Goal: Download file/media

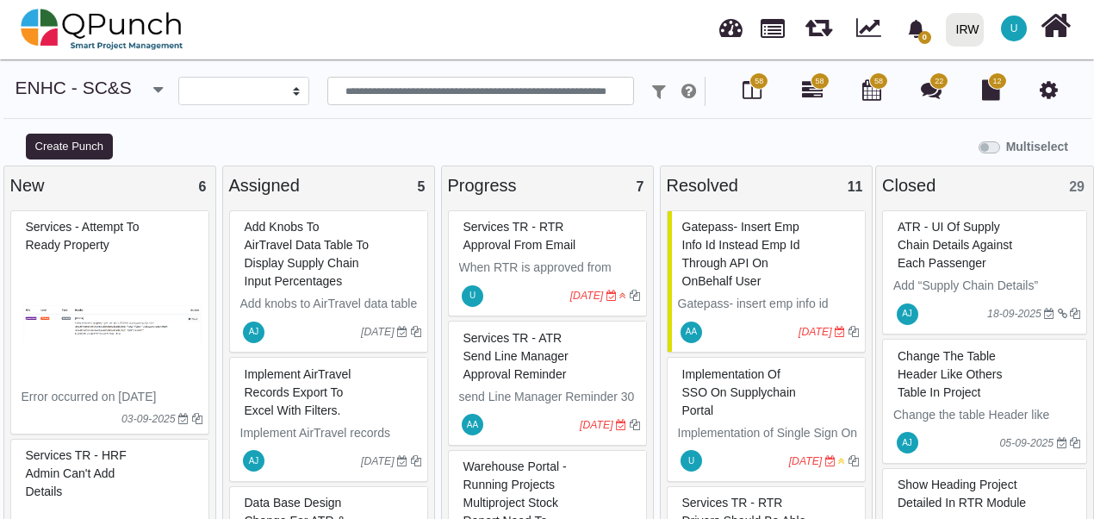
select select
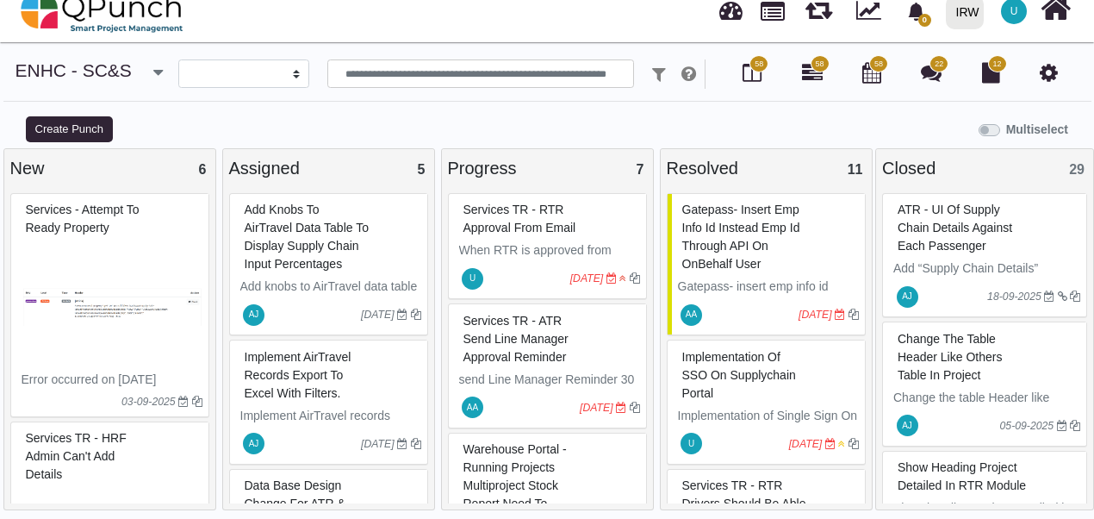
scroll to position [1006, 0]
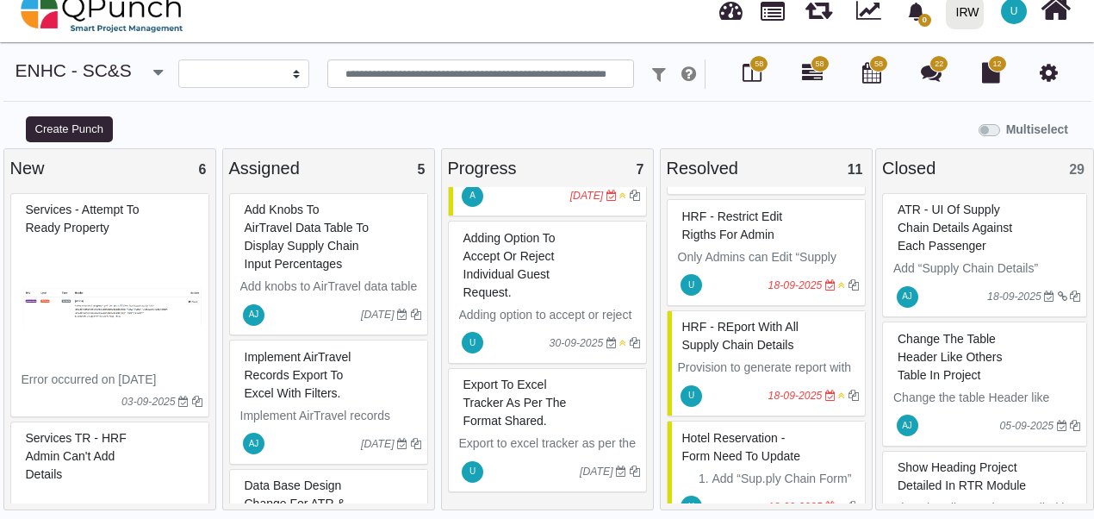
click at [507, 425] on span "Export to excel tracker as per the format shared." at bounding box center [515, 402] width 103 height 50
click at [495, 402] on div "Export to excel tracker as per the format shared. Export to excel tracker as pe…" at bounding box center [547, 430] width 199 height 125
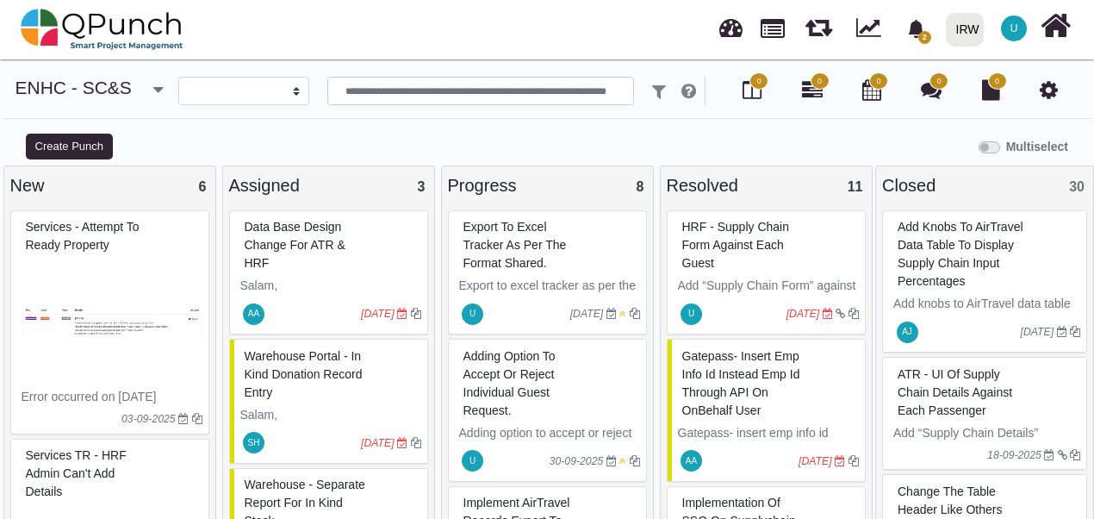
select select
click at [501, 257] on span "Export to excel tracker as per the format shared." at bounding box center [515, 245] width 103 height 50
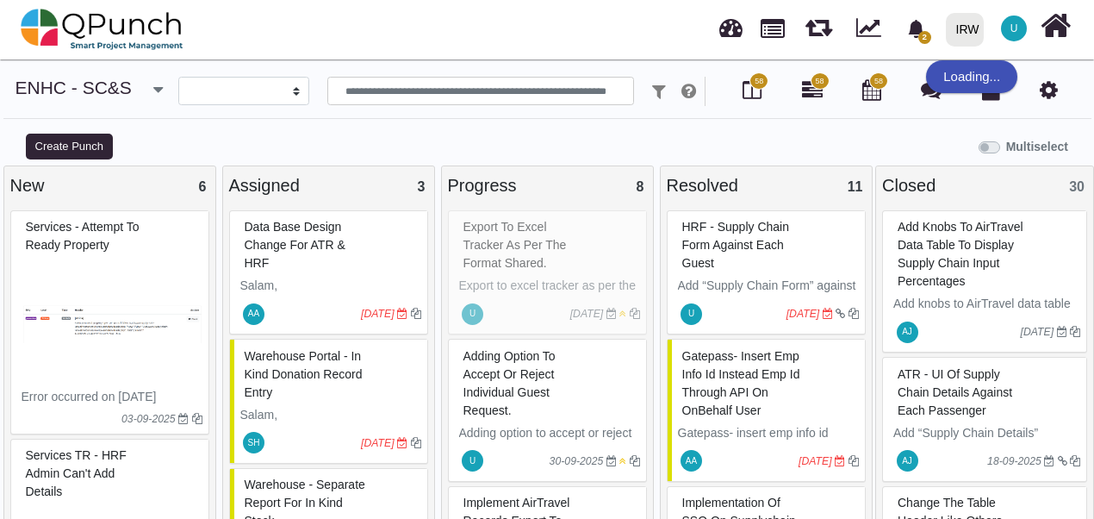
click at [588, 138] on div "Multiselect" at bounding box center [684, 145] width 821 height 28
click at [493, 241] on div "Export to excel tracker as per the format shared. Export to excel tracker as pe…" at bounding box center [547, 272] width 199 height 125
